Goal: Find specific page/section: Find specific page/section

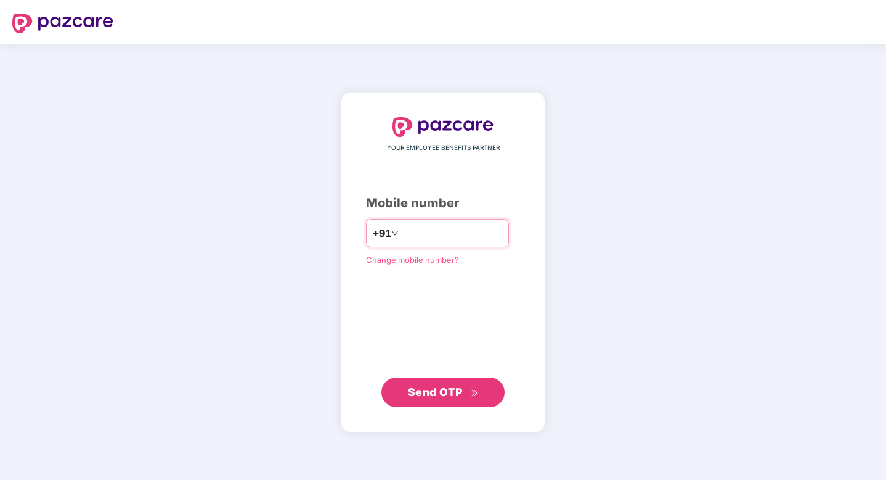
type input "**********"
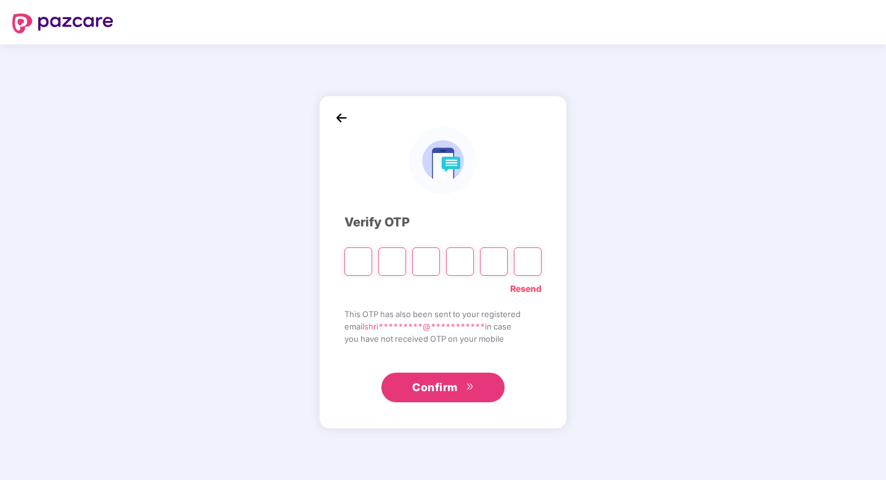
type input "*"
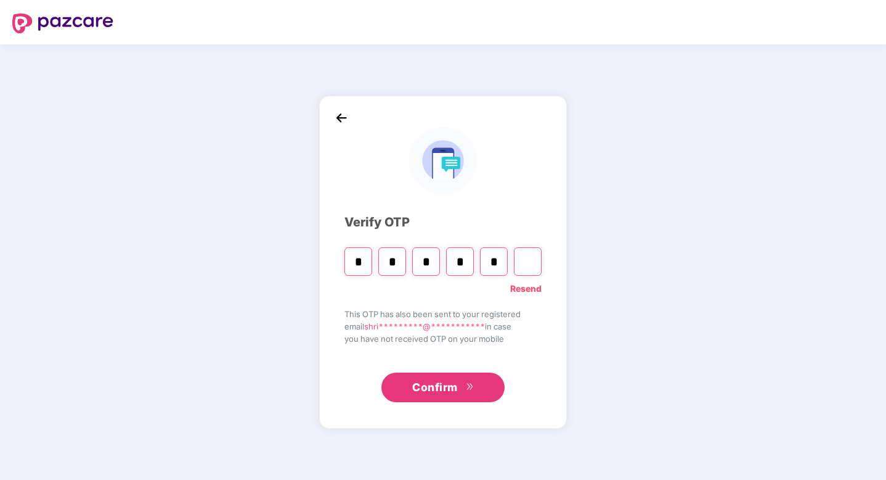
type input "*"
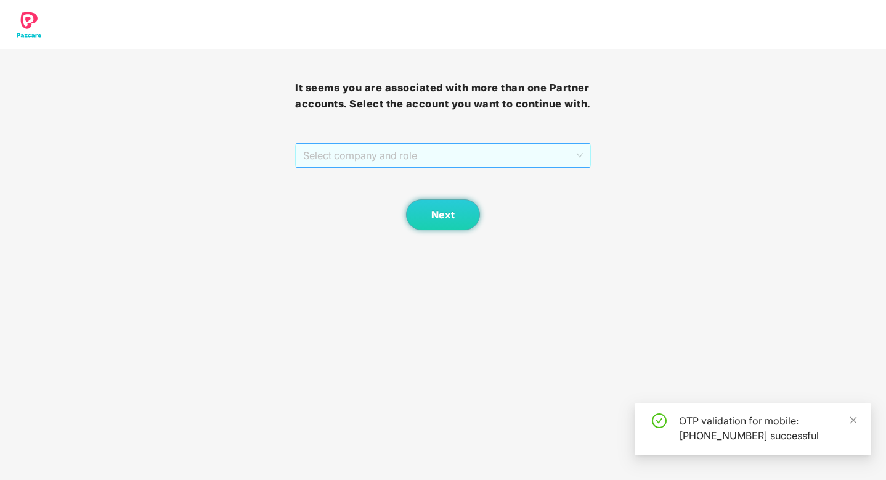
click at [415, 154] on span "Select company and role" at bounding box center [442, 155] width 279 height 23
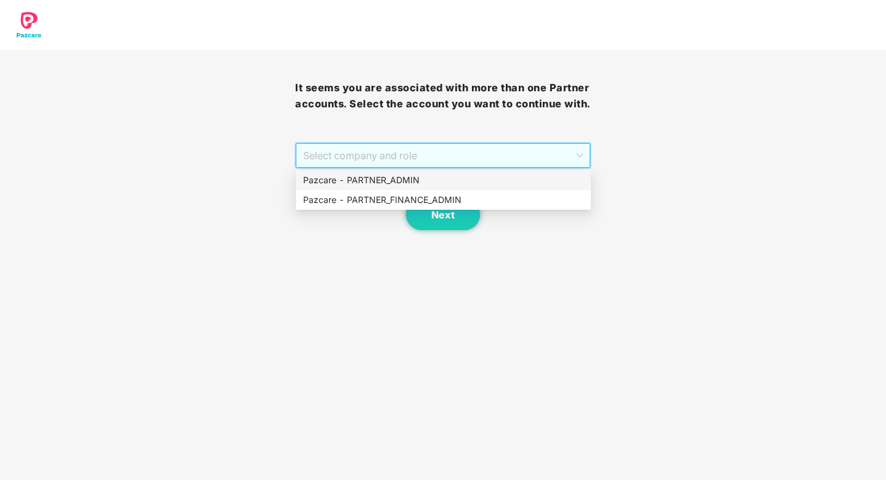
click at [406, 174] on div "Pazcare - PARTNER_ADMIN" at bounding box center [443, 180] width 280 height 14
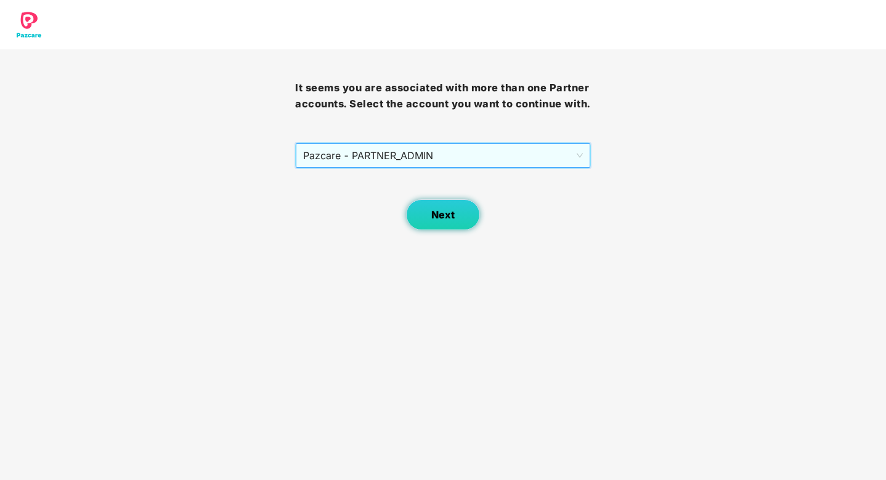
click at [444, 216] on span "Next" at bounding box center [442, 215] width 23 height 12
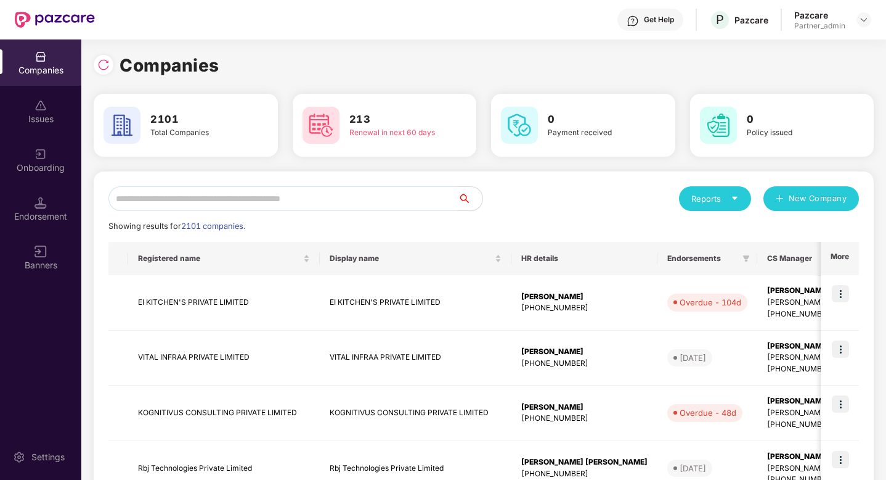
click at [741, 202] on div "Reports" at bounding box center [715, 198] width 72 height 25
click at [720, 234] on div "Companies" at bounding box center [709, 231] width 45 height 14
click at [370, 188] on input "text" at bounding box center [282, 198] width 349 height 25
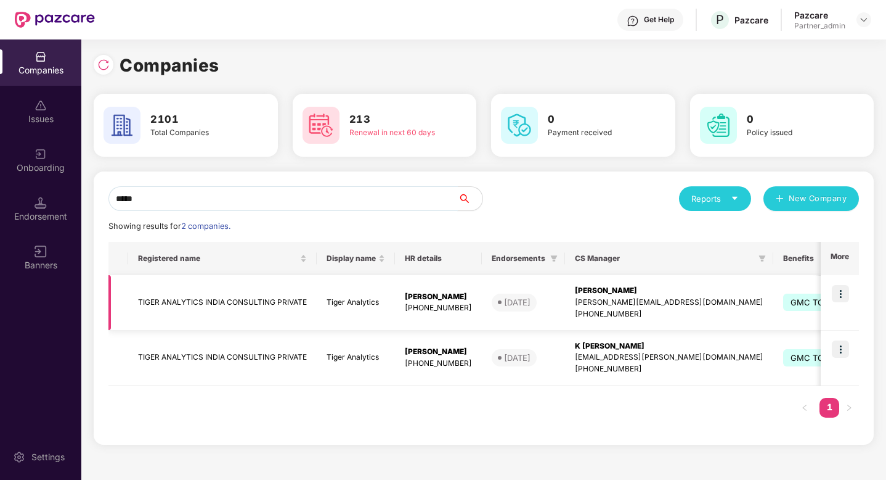
type input "*****"
click at [186, 303] on td "TIGER ANALYTICS INDIA CONSULTING PRIVATE" at bounding box center [222, 302] width 189 height 55
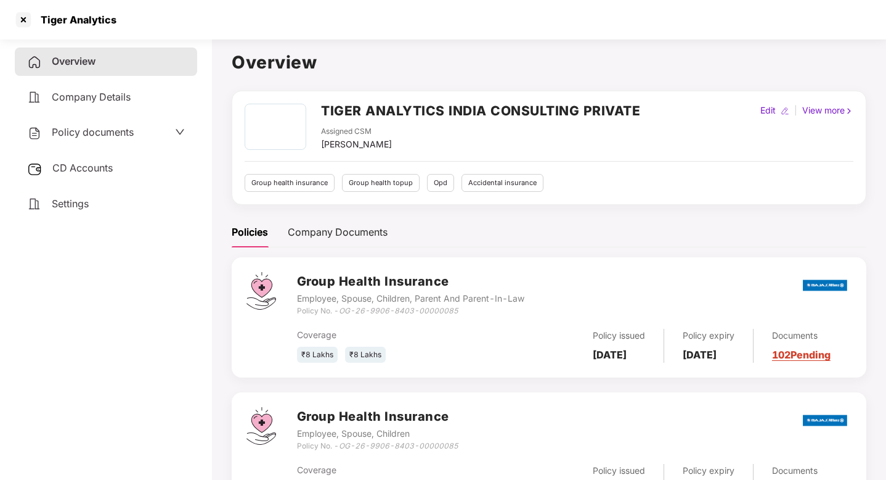
click at [382, 284] on h3 "Group Health Insurance" at bounding box center [410, 281] width 227 height 19
click at [126, 92] on span "Company Details" at bounding box center [91, 97] width 79 height 12
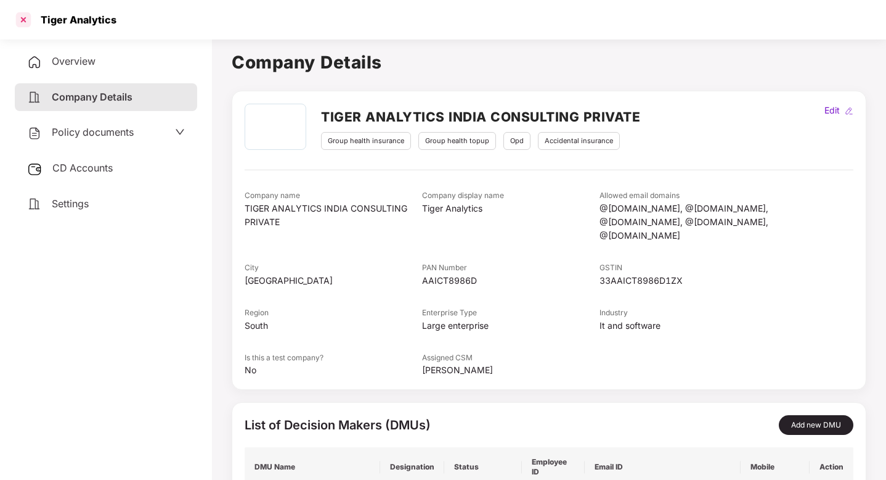
click at [25, 24] on div at bounding box center [24, 20] width 20 height 20
